Goal: Information Seeking & Learning: Learn about a topic

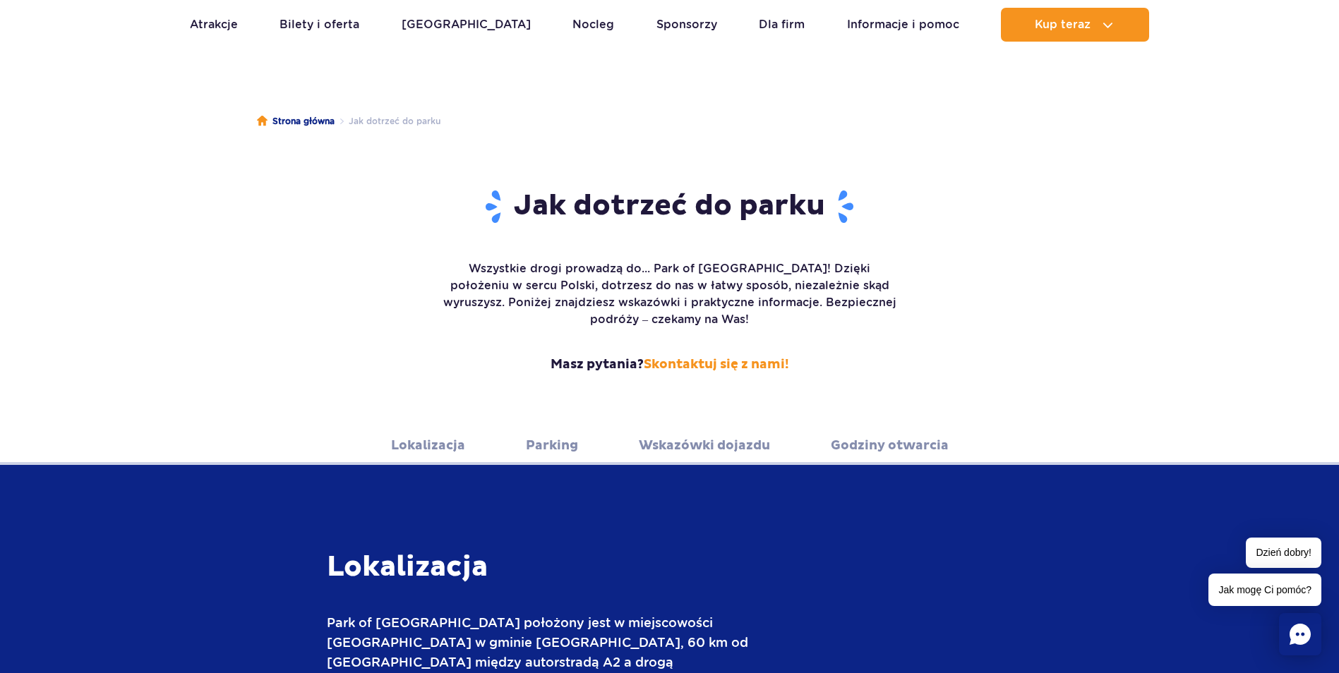
scroll to position [141, 0]
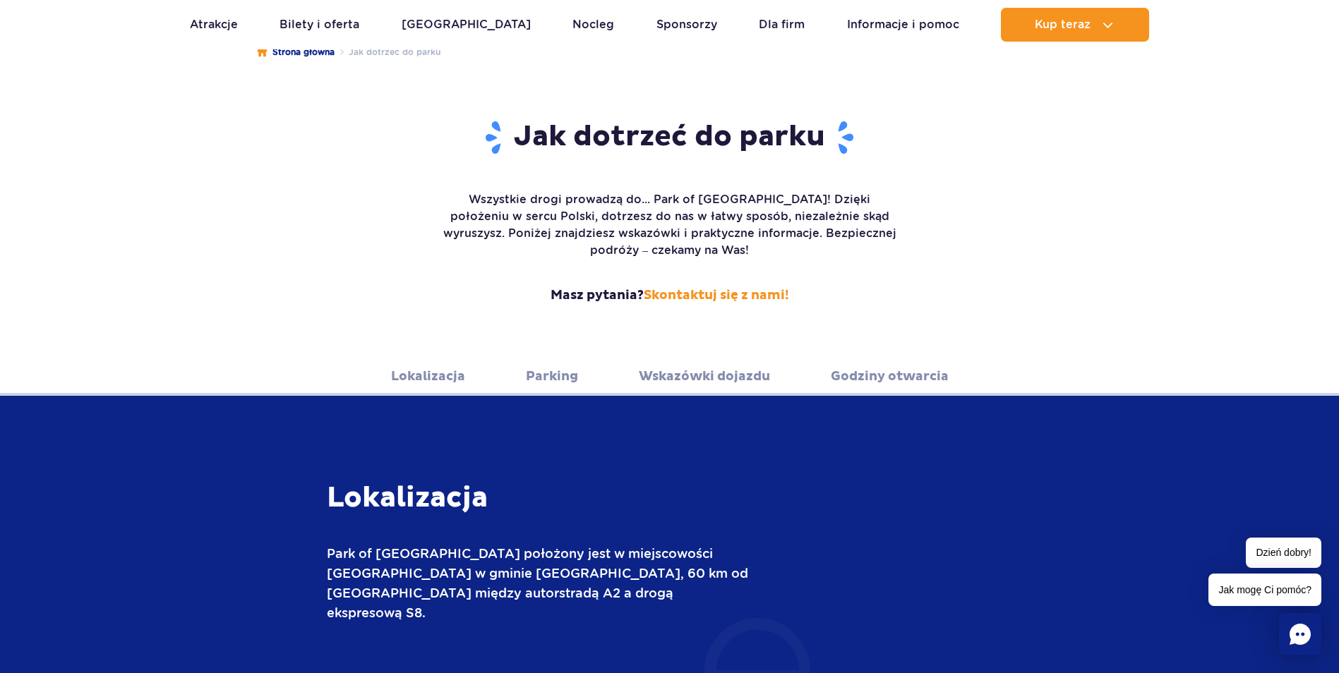
click at [435, 363] on link "Lokalizacja" at bounding box center [428, 376] width 74 height 39
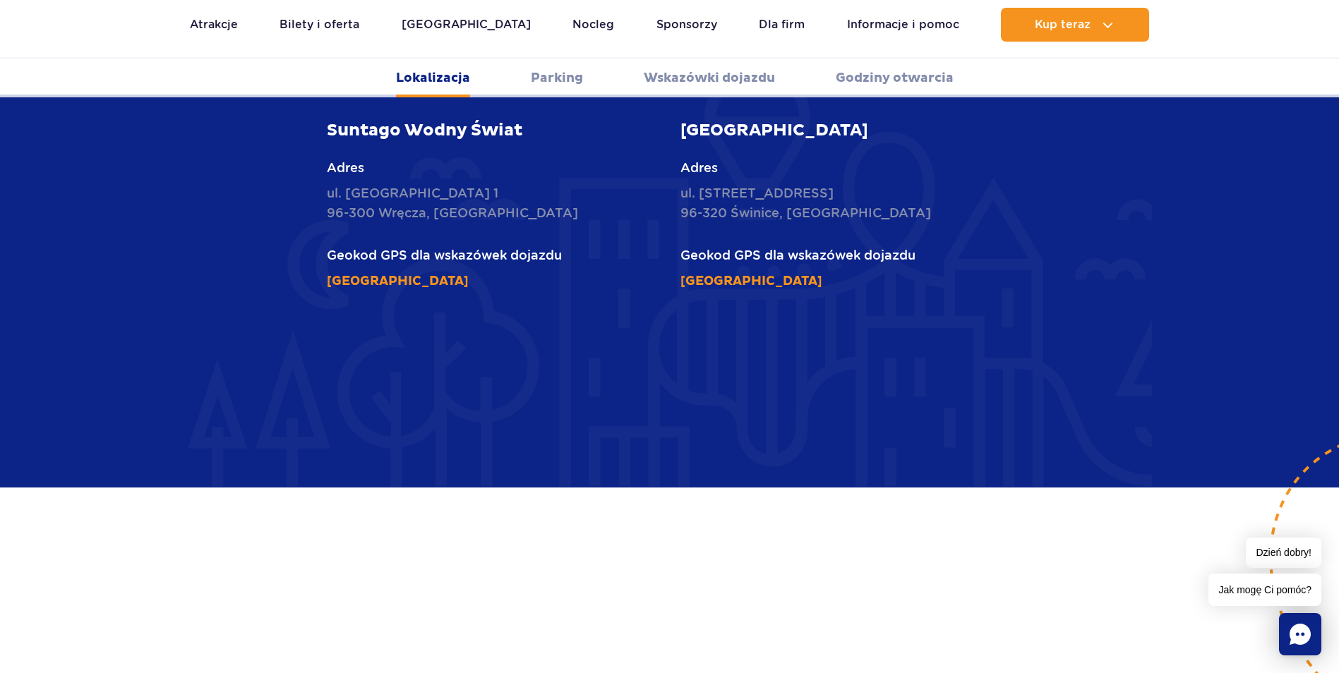
scroll to position [694, 0]
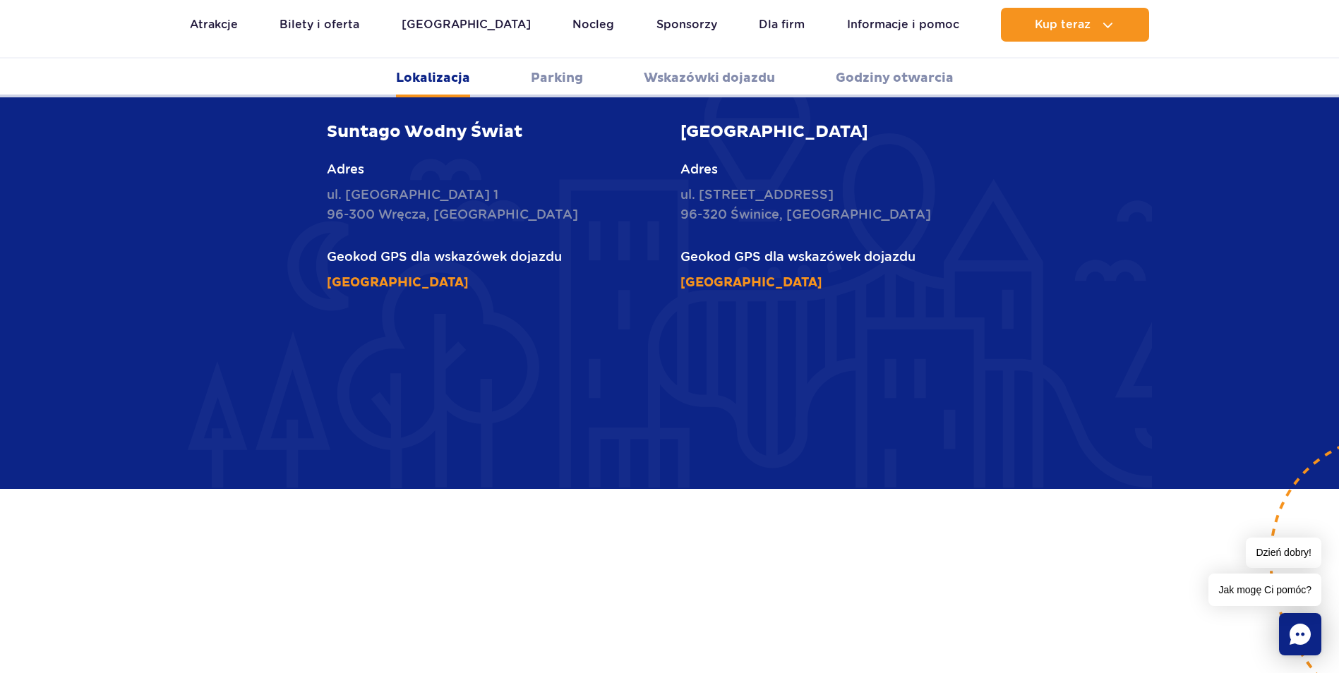
click at [693, 76] on link "Wskazówki dojazdu" at bounding box center [709, 78] width 131 height 39
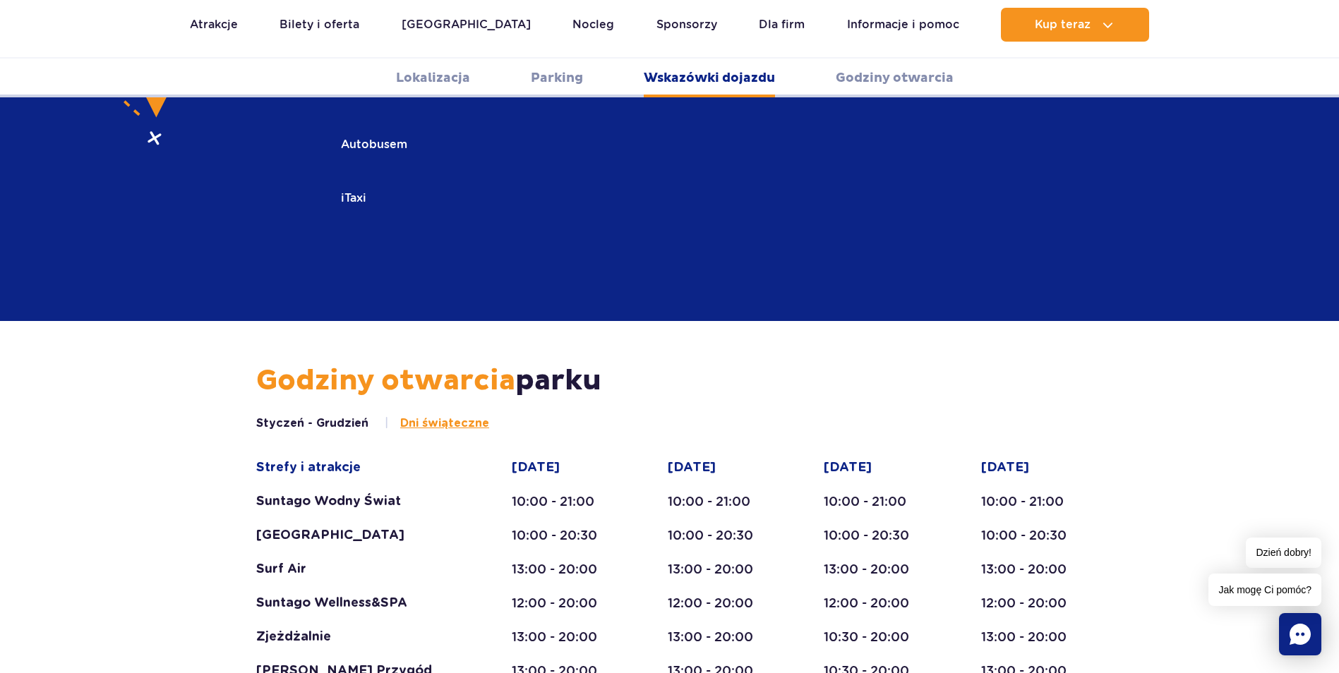
scroll to position [2372, 0]
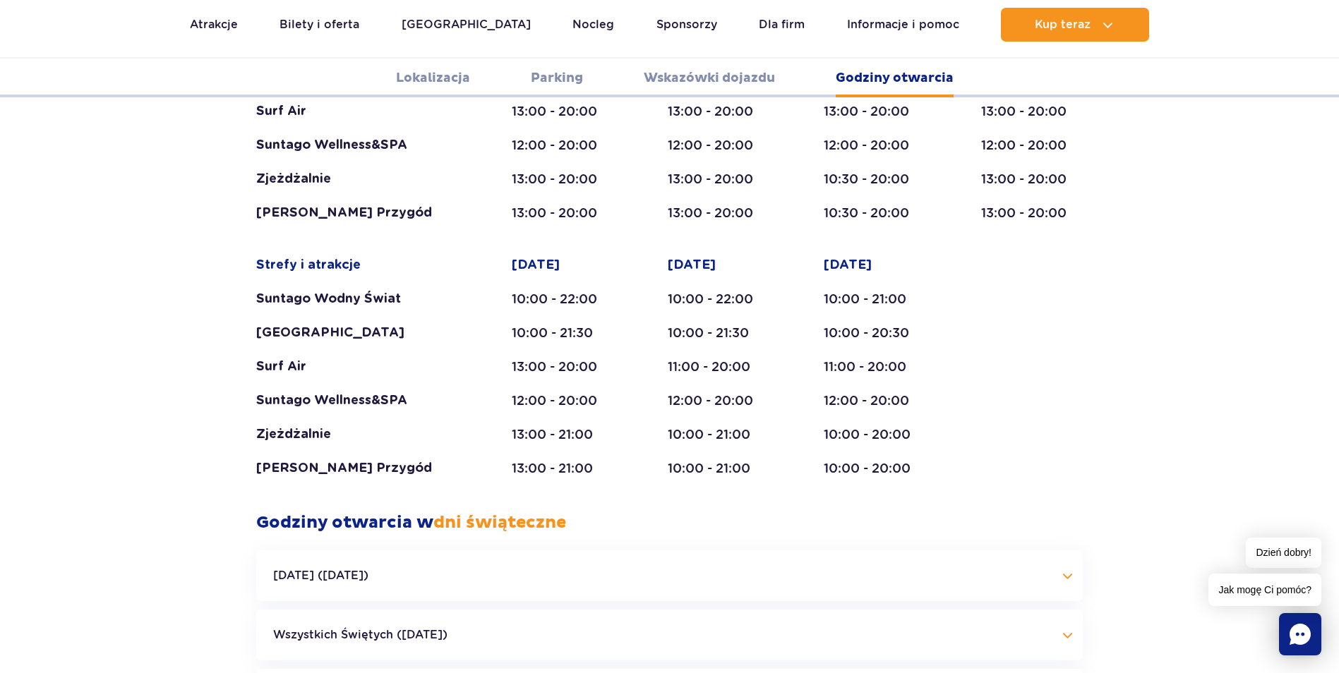
scroll to position [2655, 0]
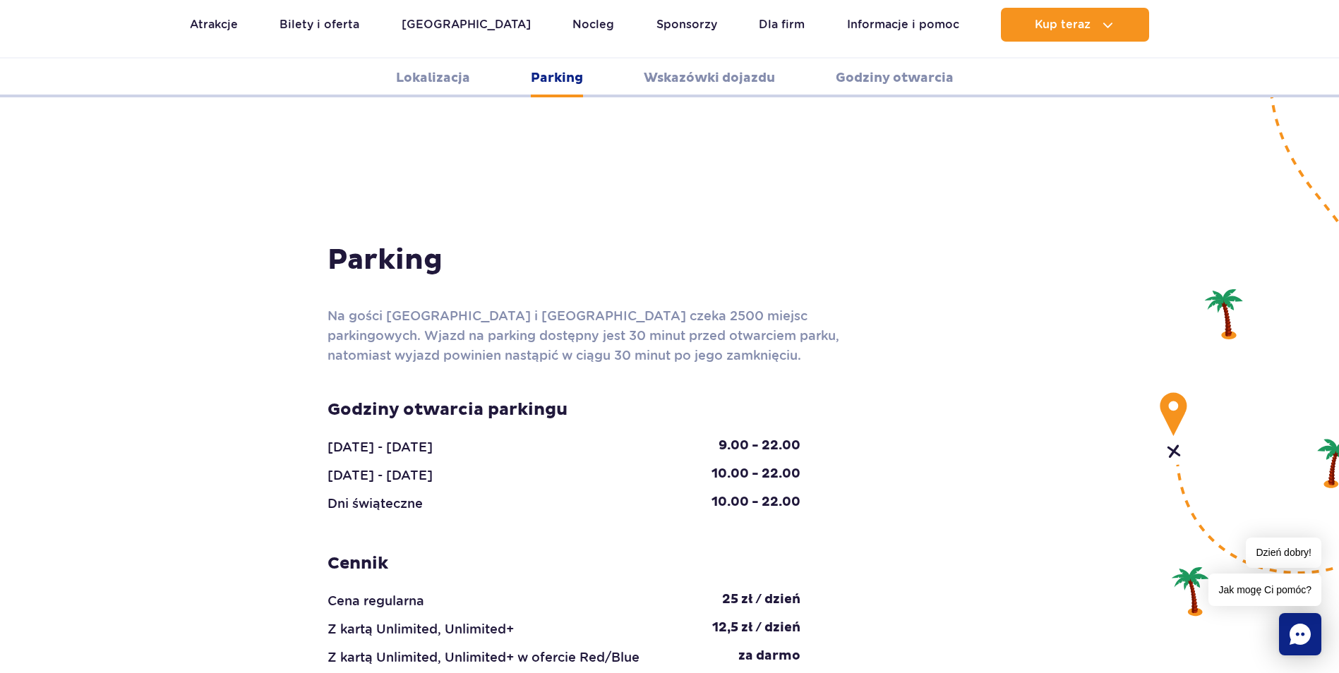
scroll to position [1172, 0]
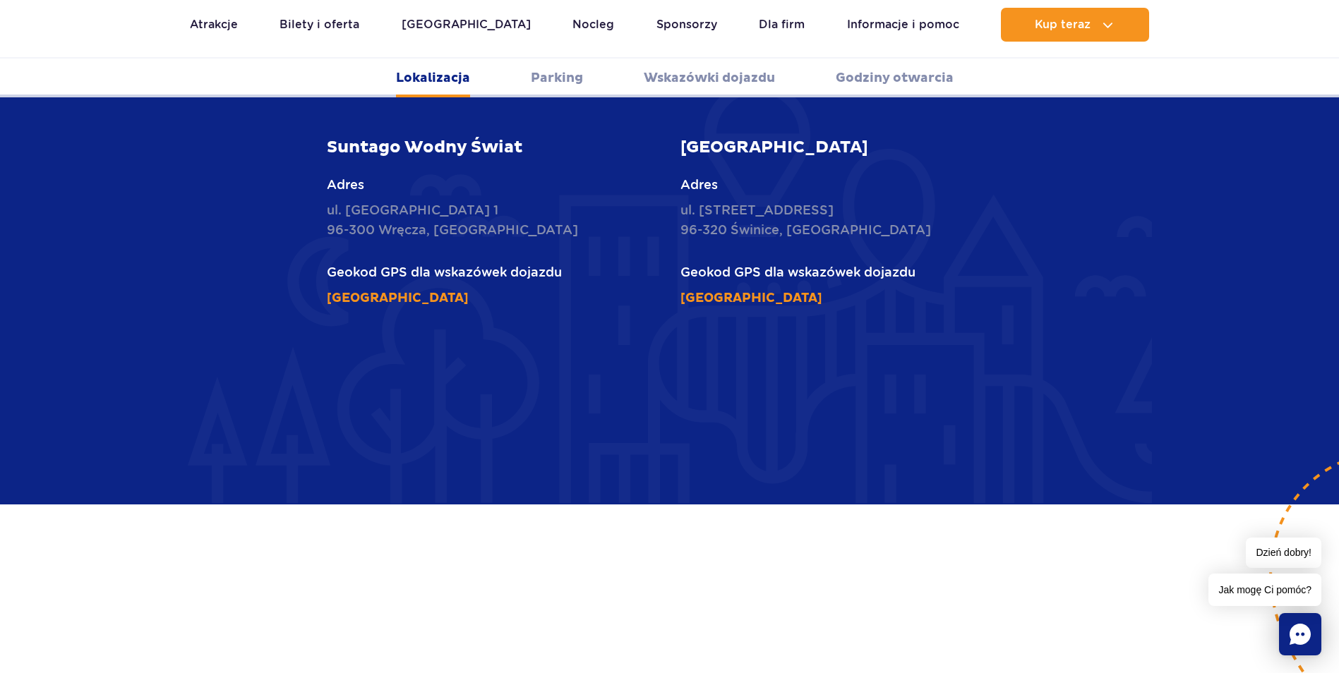
scroll to position [537, 0]
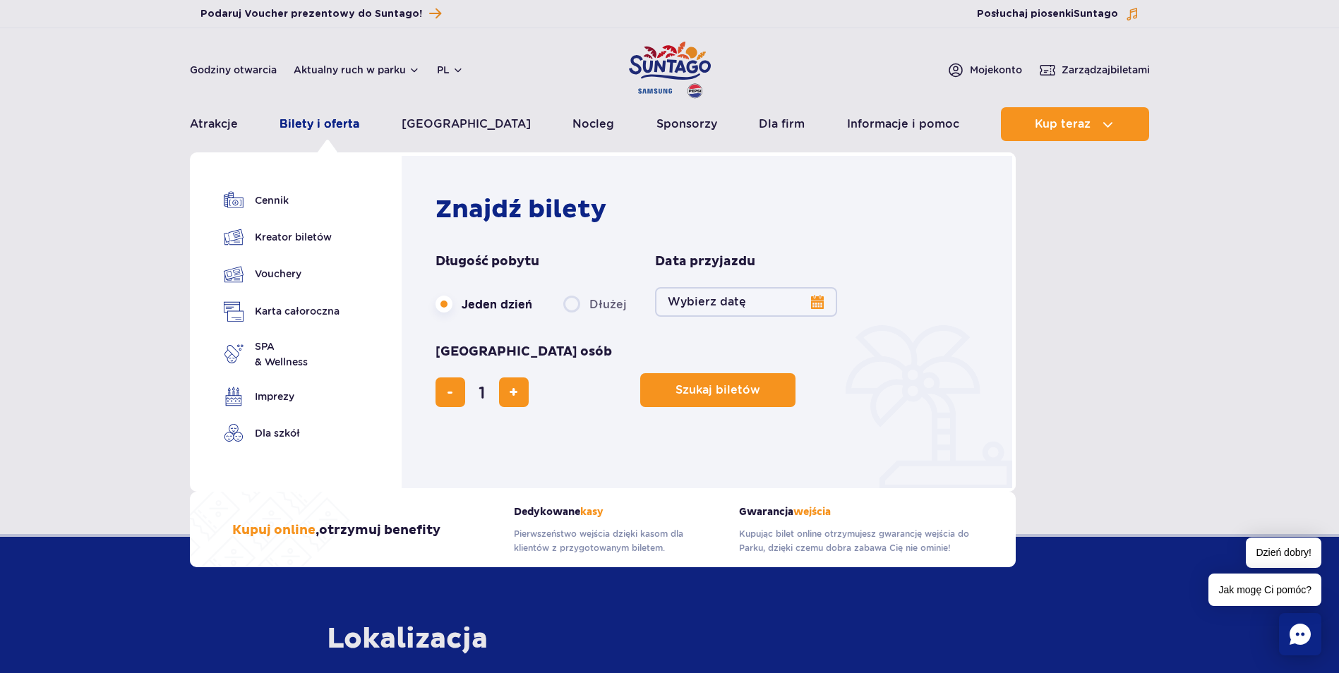
click at [335, 119] on link "Bilety i oferta" at bounding box center [320, 124] width 80 height 34
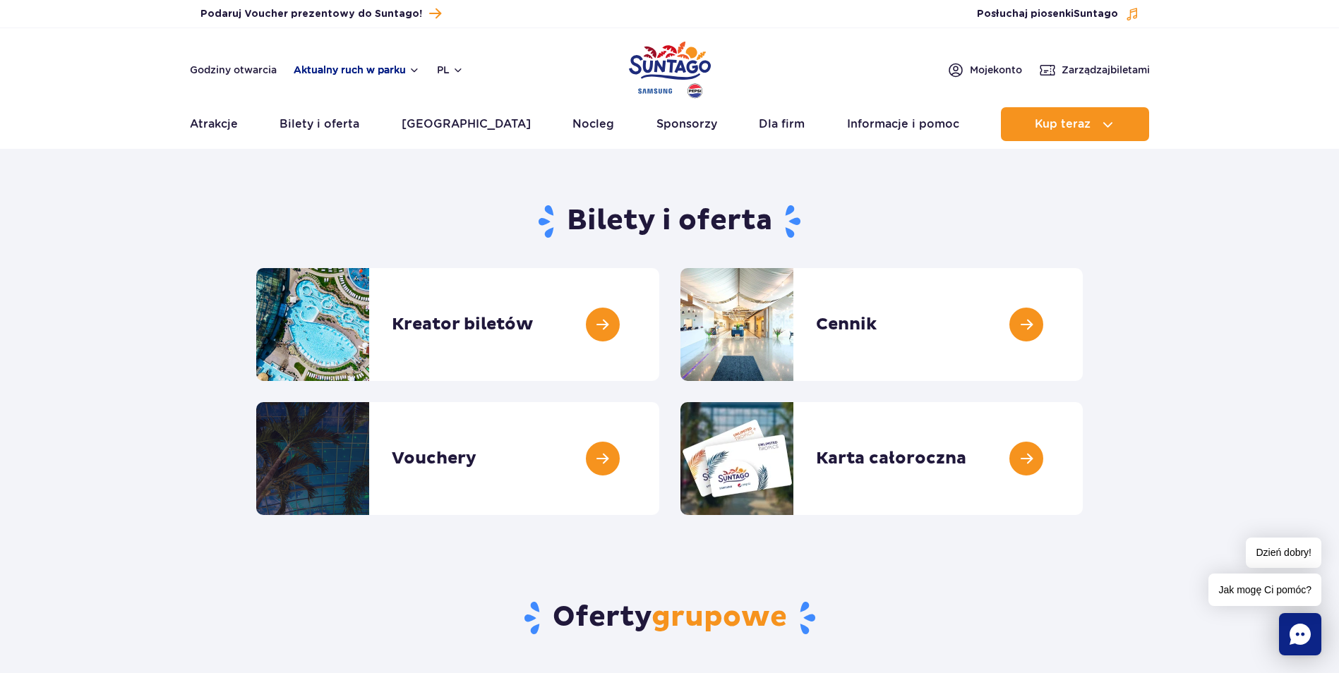
click at [409, 73] on button "Aktualny ruch w parku" at bounding box center [357, 69] width 126 height 11
